Goal: Transaction & Acquisition: Purchase product/service

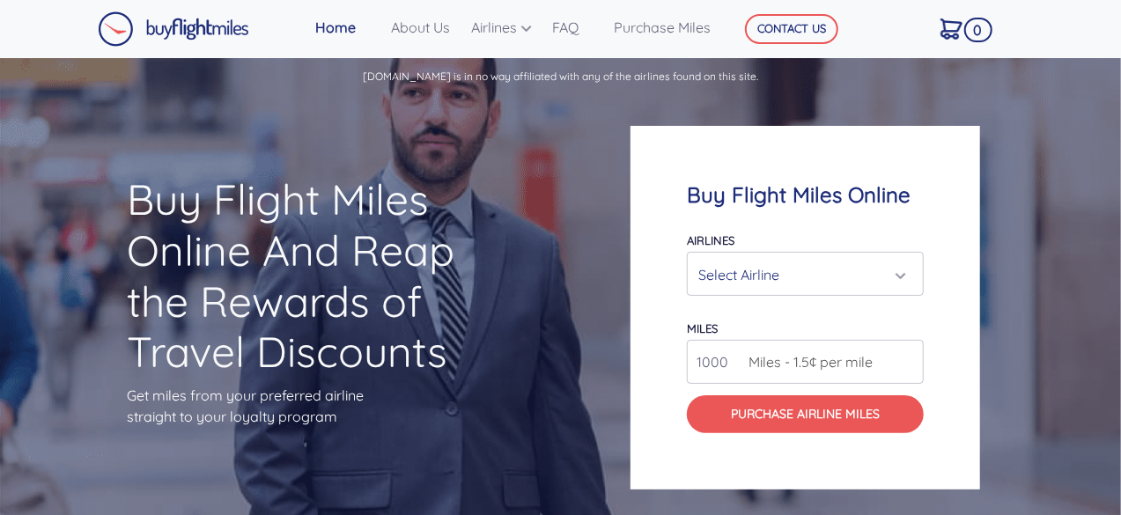
click at [739, 263] on div "Select Airline" at bounding box center [799, 274] width 203 height 33
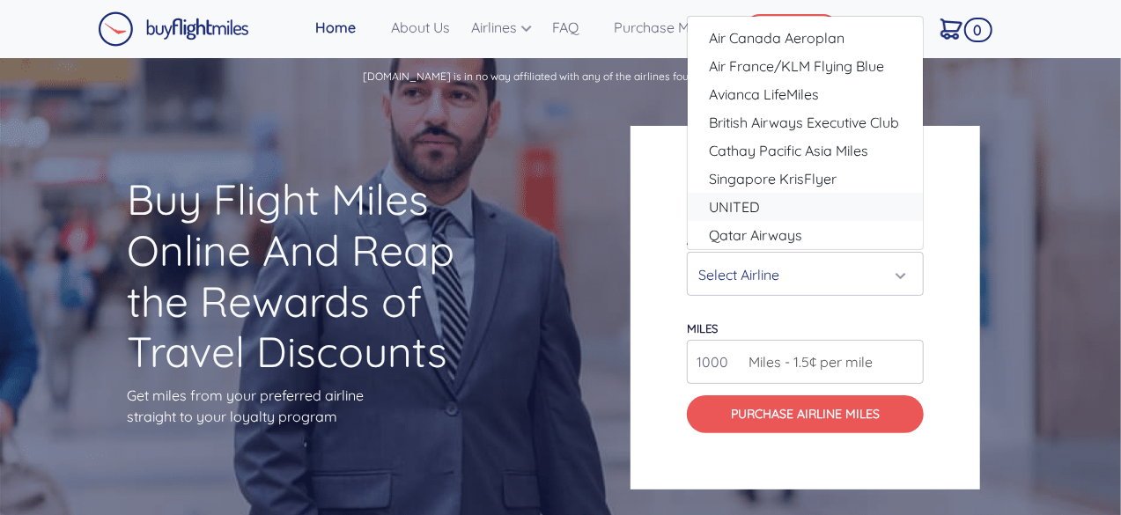
drag, startPoint x: 917, startPoint y: 207, endPoint x: 921, endPoint y: 107, distance: 99.5
click at [921, 107] on div "Air Canada Aeroplan Air France/KLM Flying Blue Avianca LifeMiles British Airway…" at bounding box center [805, 134] width 235 height 220
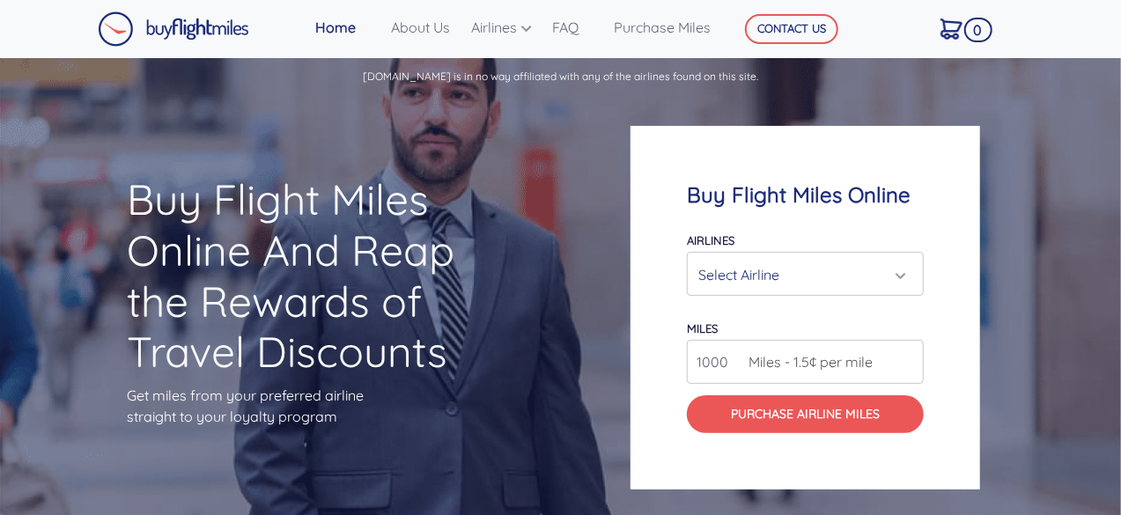
click at [777, 269] on div "Select Airline" at bounding box center [799, 274] width 203 height 33
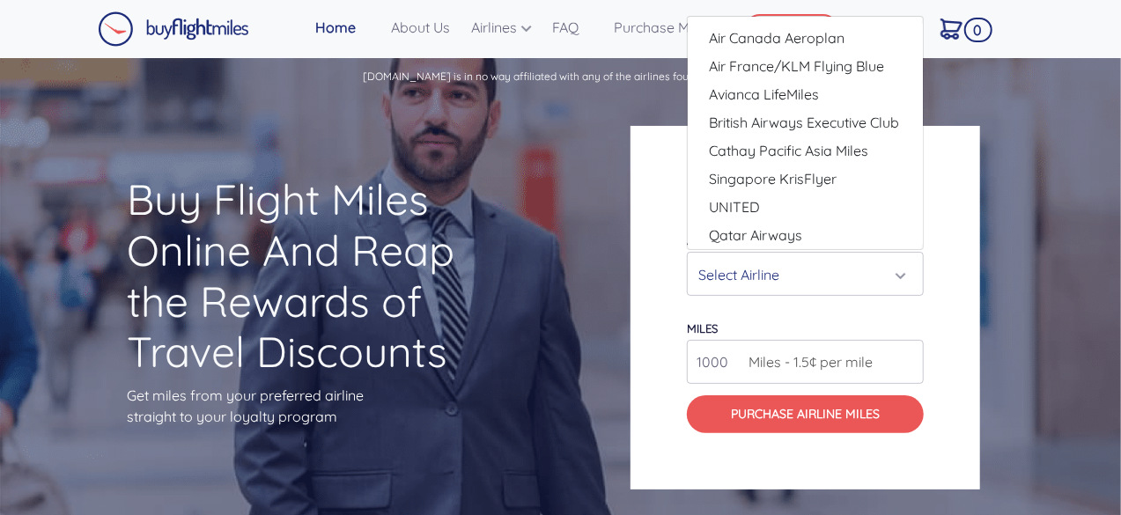
scroll to position [33, 0]
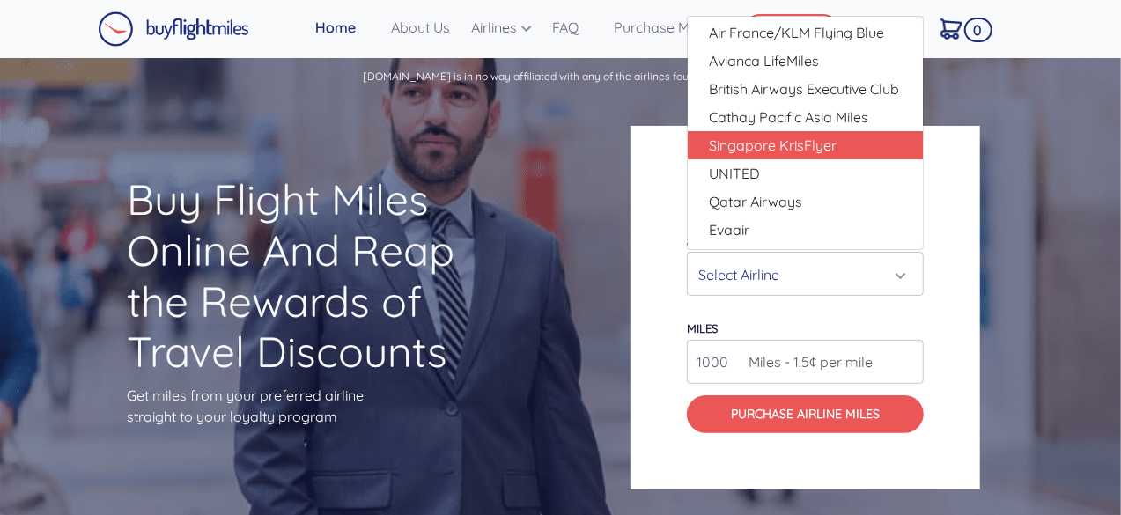
click at [830, 147] on span "Singapore KrisFlyer" at bounding box center [773, 145] width 128 height 21
select select "Singapore KrisFlyer"
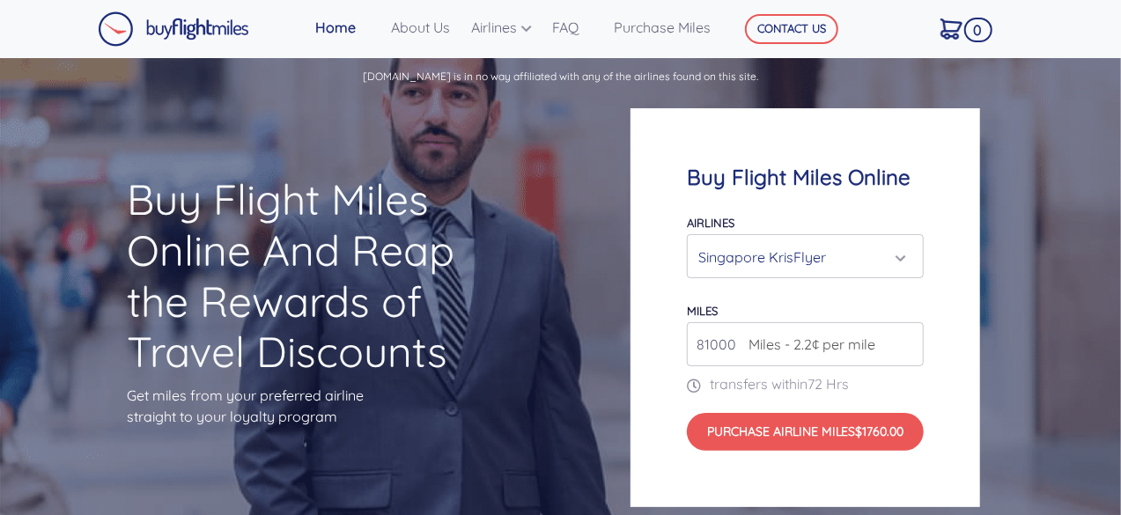
click at [904, 339] on input "81000" at bounding box center [805, 344] width 237 height 44
click at [904, 339] on input "82000" at bounding box center [805, 344] width 237 height 44
click at [904, 339] on input "83000" at bounding box center [805, 344] width 237 height 44
click at [904, 339] on input "84000" at bounding box center [805, 344] width 237 height 44
click at [904, 339] on input "85000" at bounding box center [805, 344] width 237 height 44
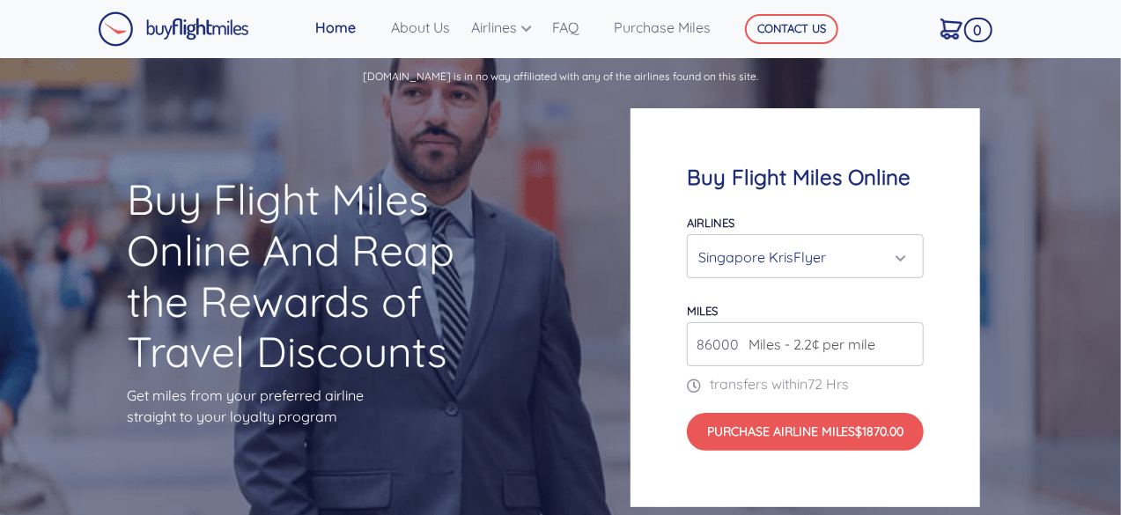
click at [904, 339] on input "86000" at bounding box center [805, 344] width 237 height 44
click at [904, 339] on input "87000" at bounding box center [805, 344] width 237 height 44
click at [904, 339] on input "88000" at bounding box center [805, 344] width 237 height 44
click at [904, 339] on input "89000" at bounding box center [805, 344] width 237 height 44
click at [904, 339] on input "90000" at bounding box center [805, 344] width 237 height 44
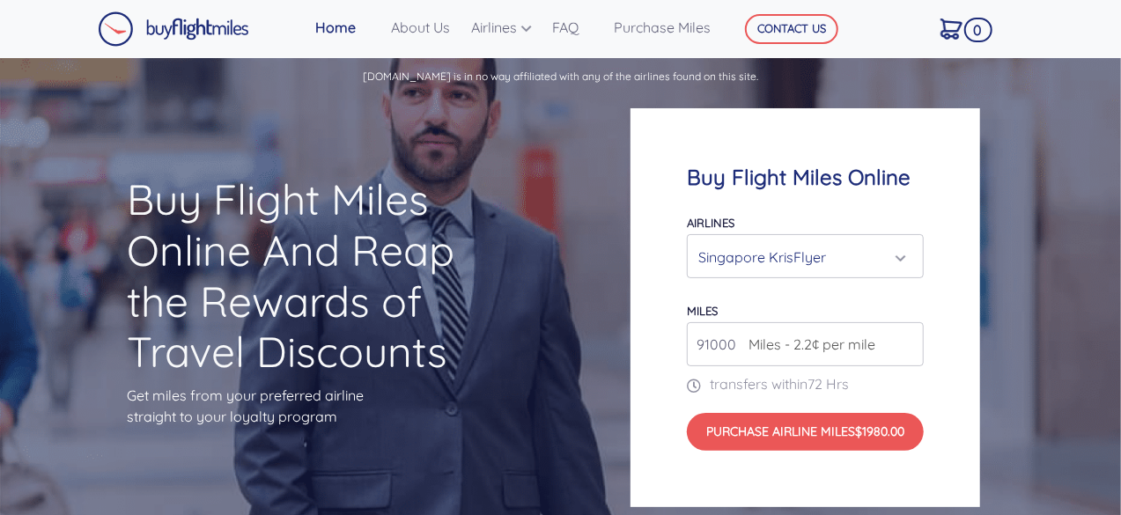
click at [904, 339] on input "91000" at bounding box center [805, 344] width 237 height 44
click at [904, 339] on input "92000" at bounding box center [805, 344] width 237 height 44
click at [904, 339] on input "93000" at bounding box center [805, 344] width 237 height 44
click at [904, 339] on input "94000" at bounding box center [805, 344] width 237 height 44
click at [904, 339] on input "95000" at bounding box center [805, 344] width 237 height 44
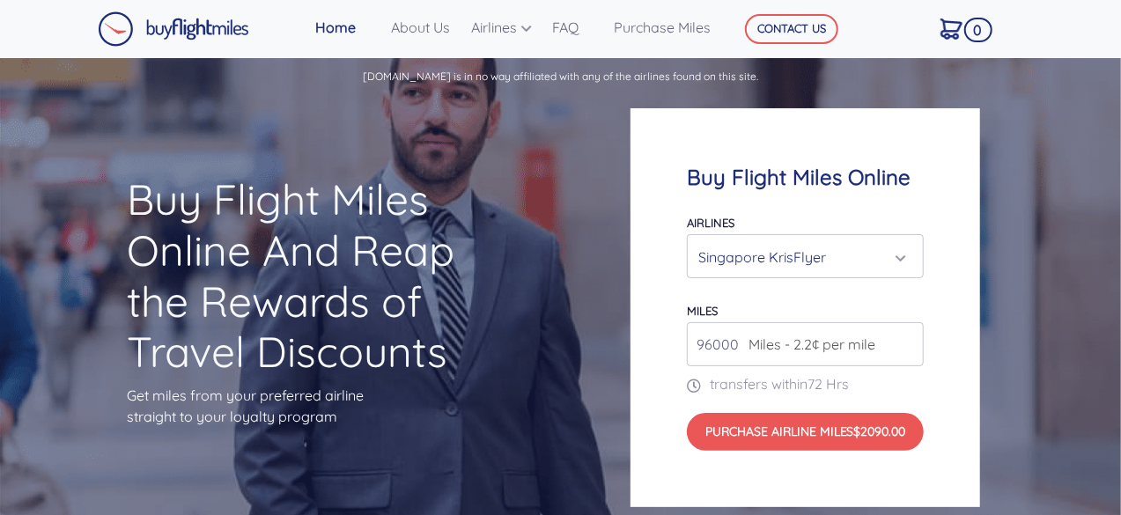
click at [904, 339] on input "96000" at bounding box center [805, 344] width 237 height 44
click at [904, 339] on input "97000" at bounding box center [805, 344] width 237 height 44
click at [904, 339] on input "98000" at bounding box center [805, 344] width 237 height 44
click at [904, 339] on input "99000" at bounding box center [805, 344] width 237 height 44
type input "100000"
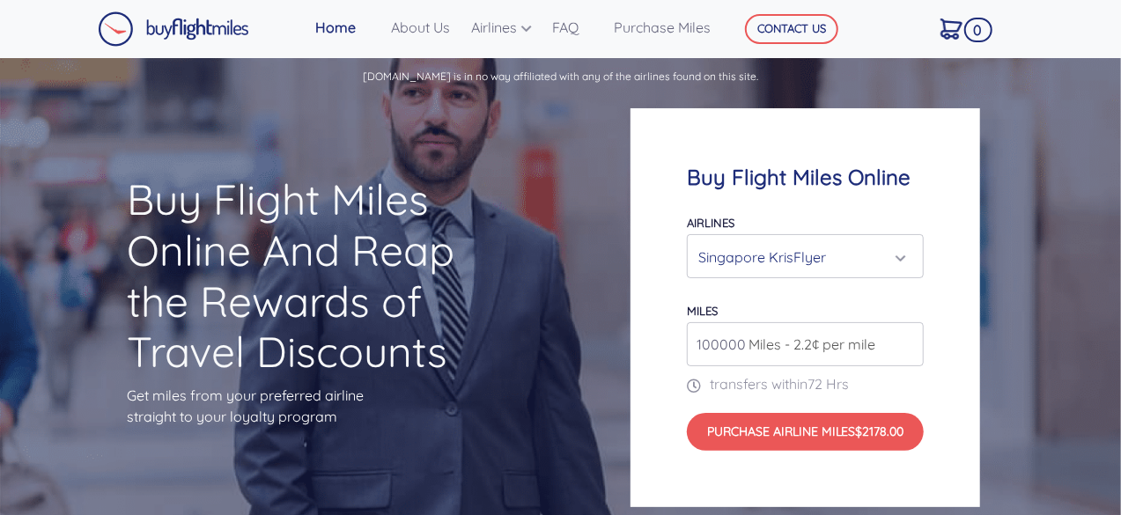
click at [904, 339] on input "100000" at bounding box center [805, 344] width 237 height 44
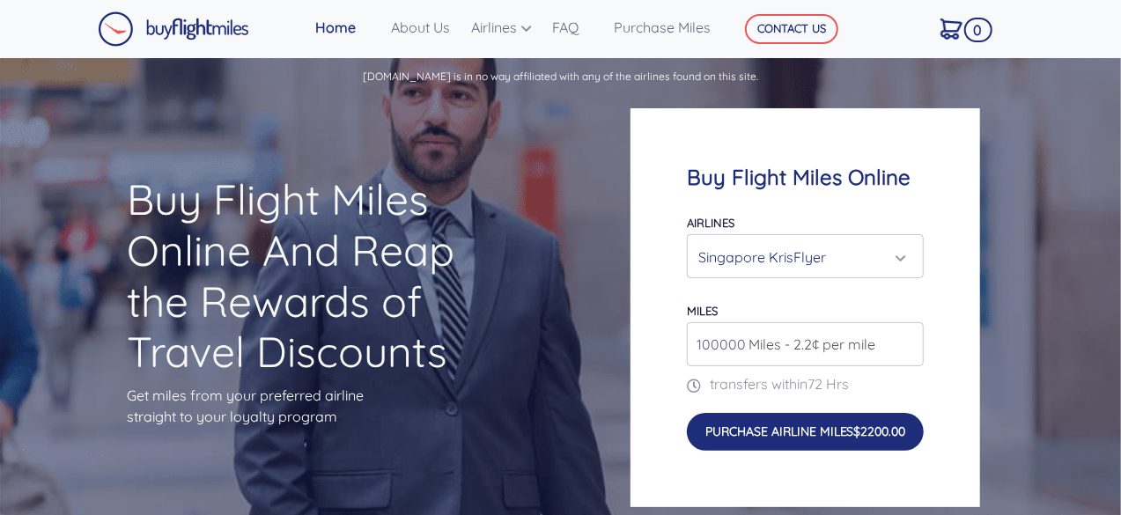
click at [823, 431] on button "Purchase Airline Miles $2200.00" at bounding box center [805, 432] width 237 height 38
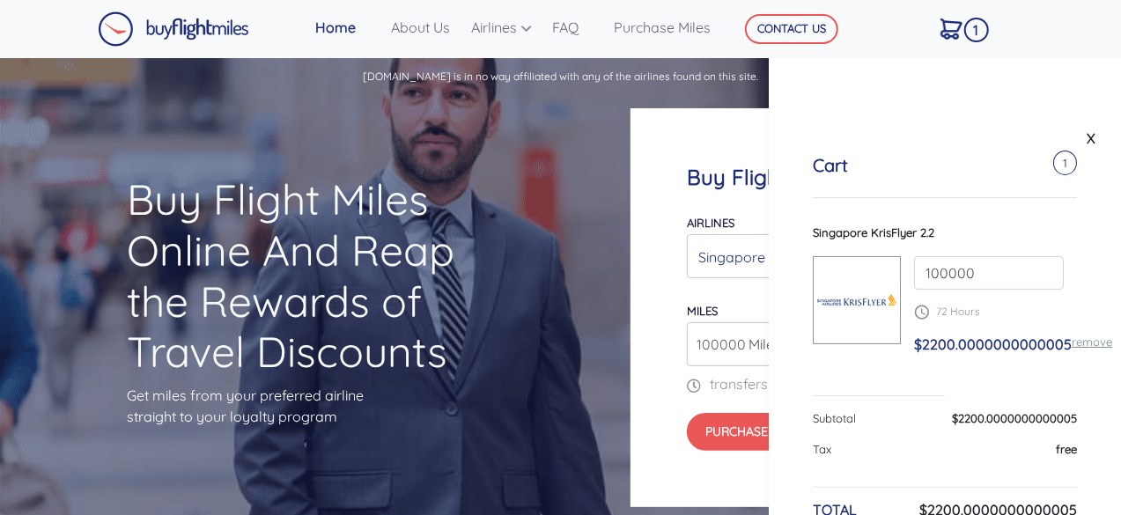
scroll to position [100, 0]
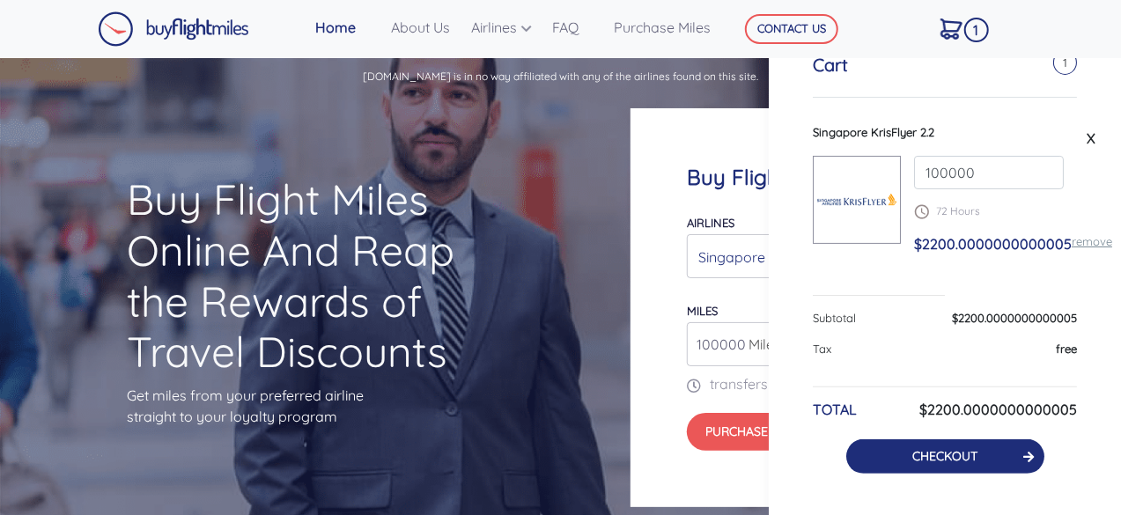
click at [935, 450] on link "CHECKOUT" at bounding box center [944, 456] width 65 height 16
